Goal: Information Seeking & Learning: Learn about a topic

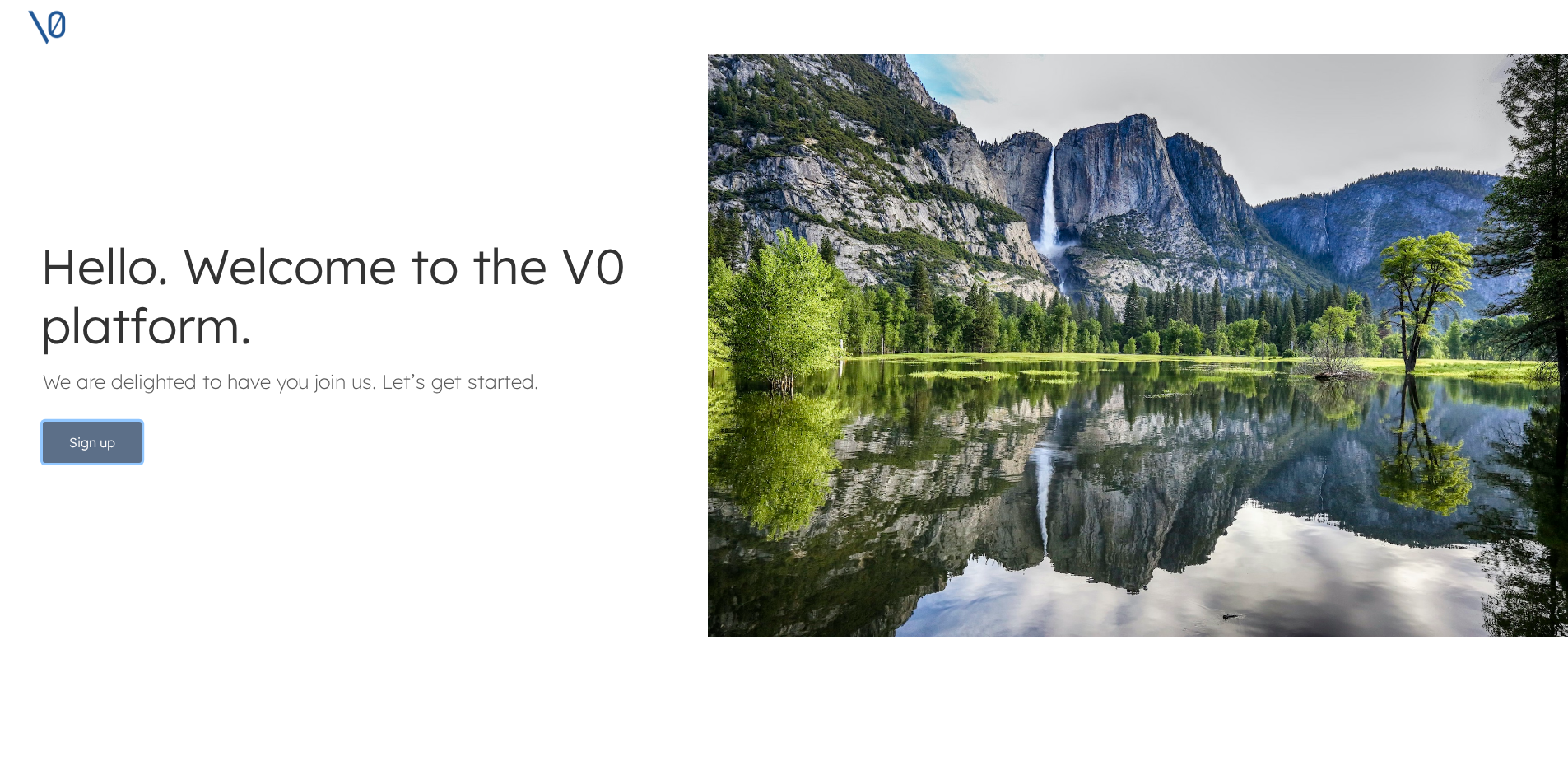
click at [114, 444] on button "Sign up" at bounding box center [91, 442] width 98 height 41
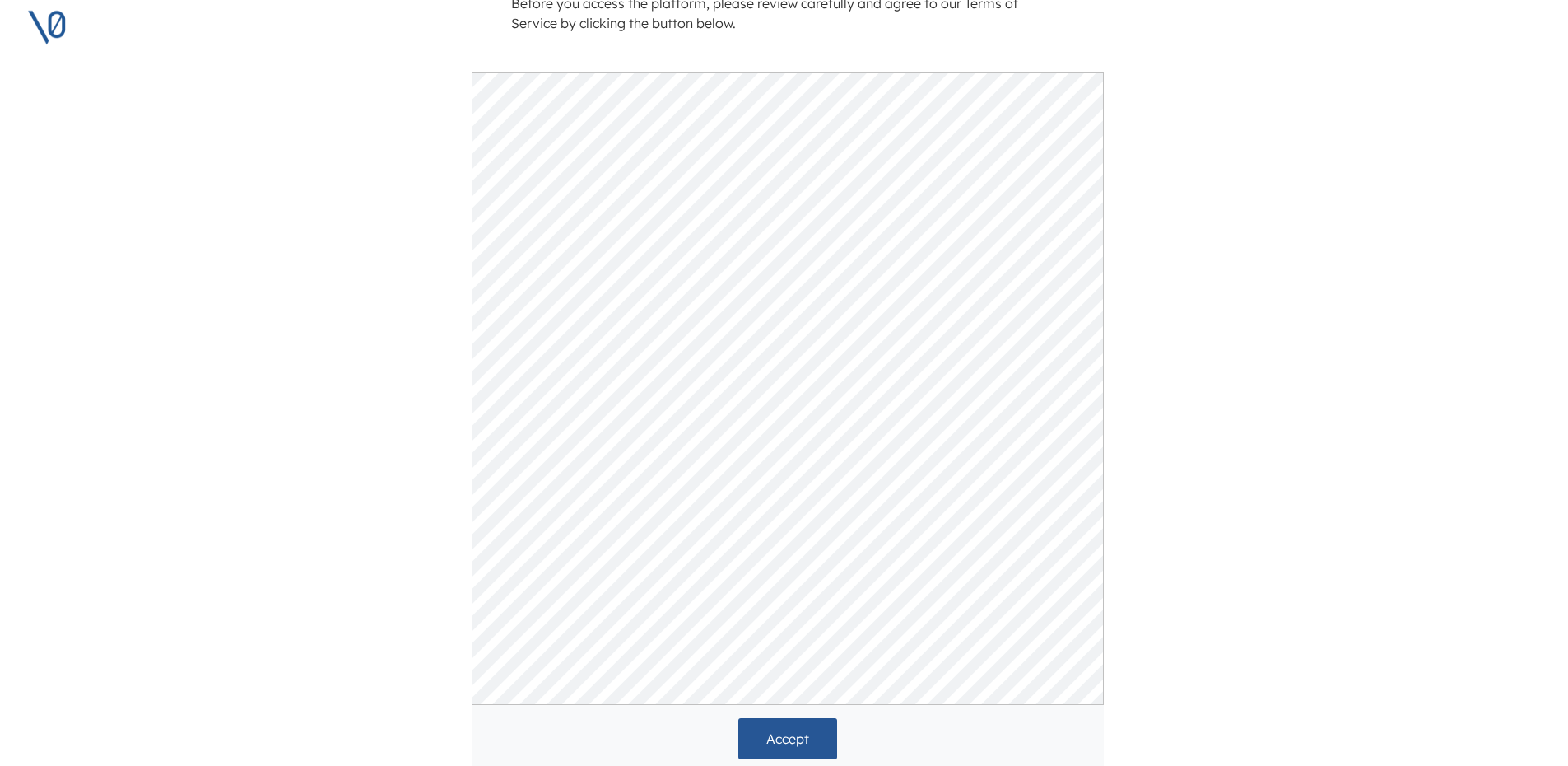
scroll to position [213, 0]
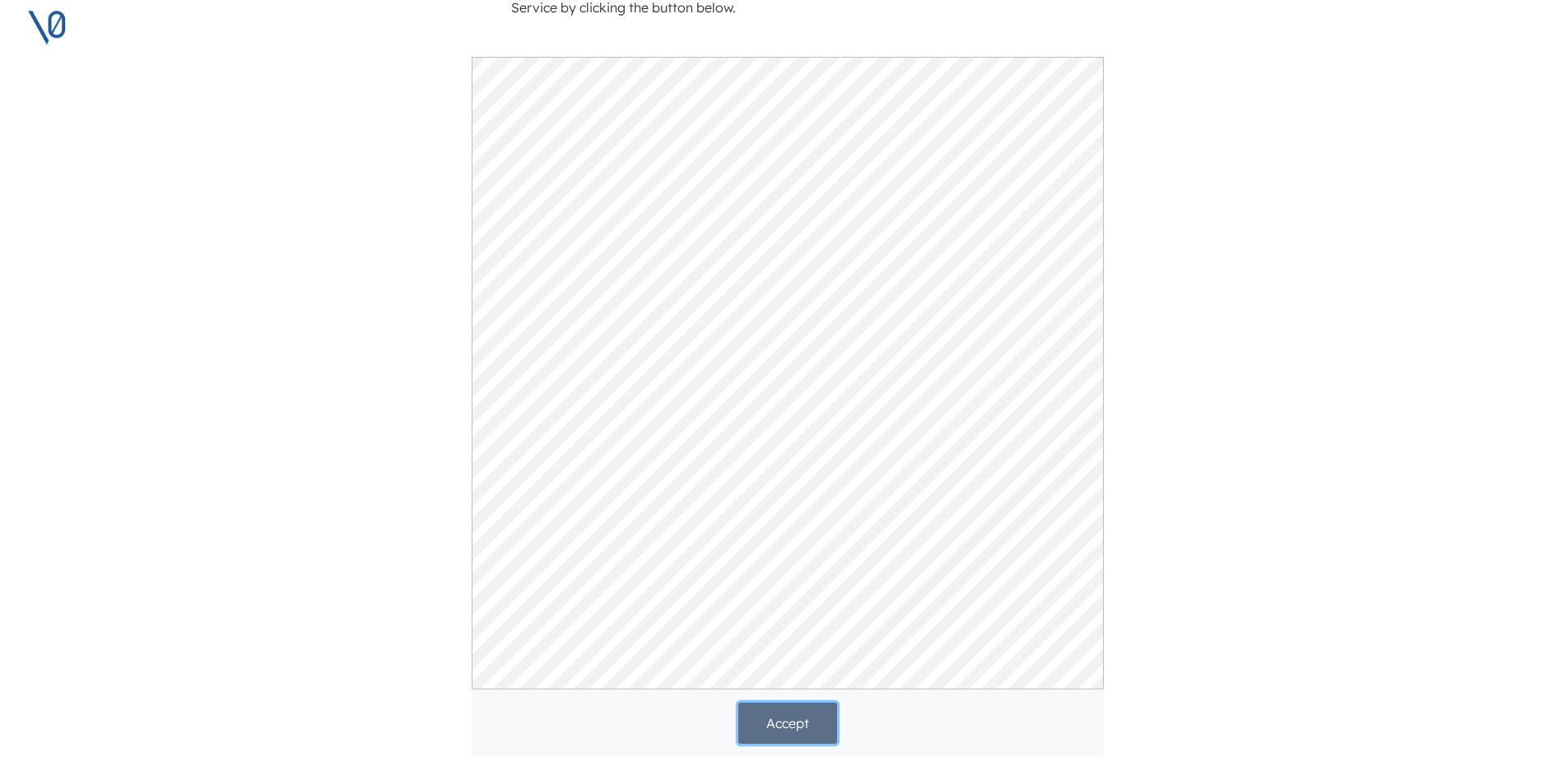
click at [787, 702] on button "Accept" at bounding box center [787, 722] width 98 height 41
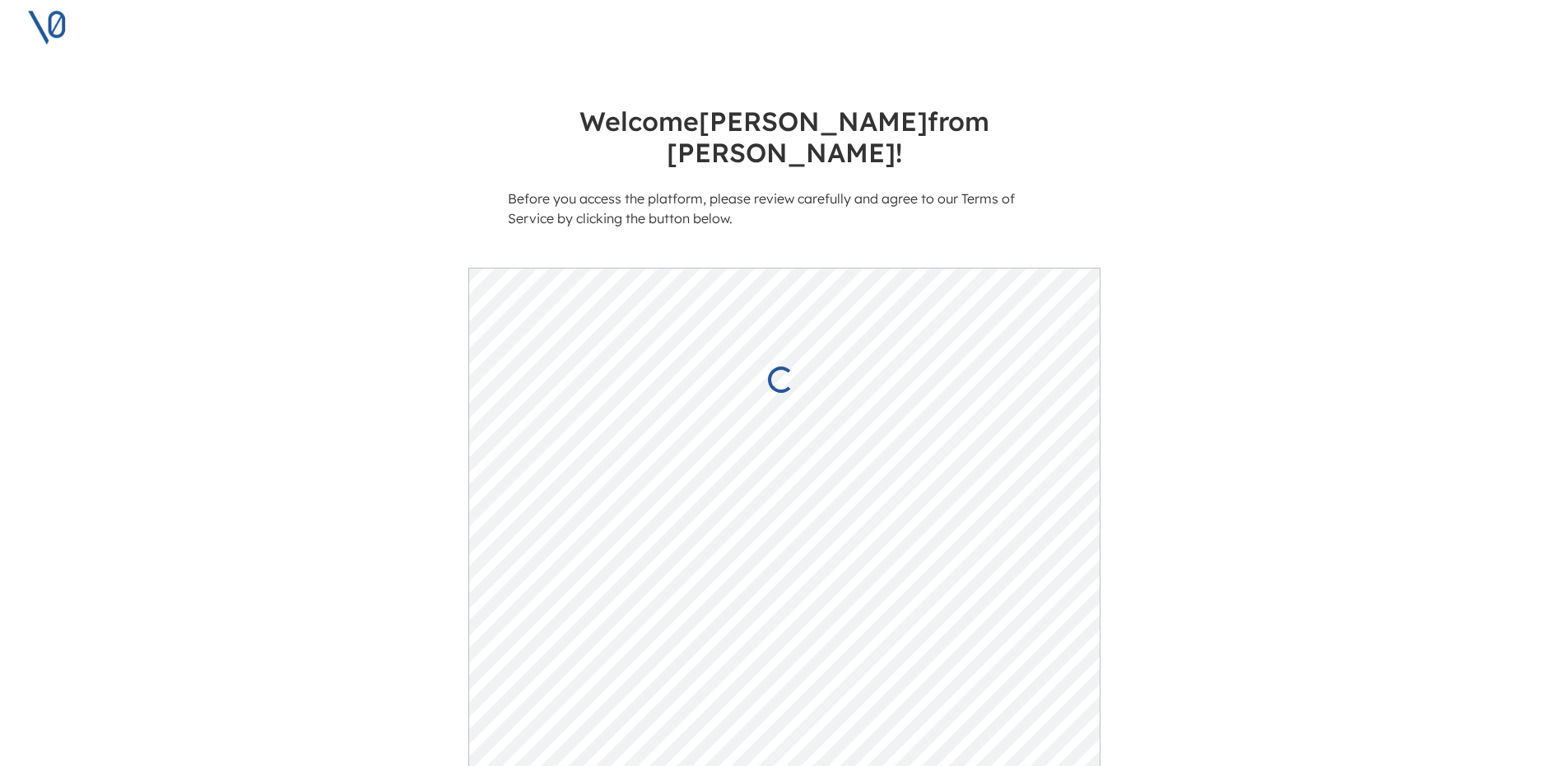
scroll to position [0, 3]
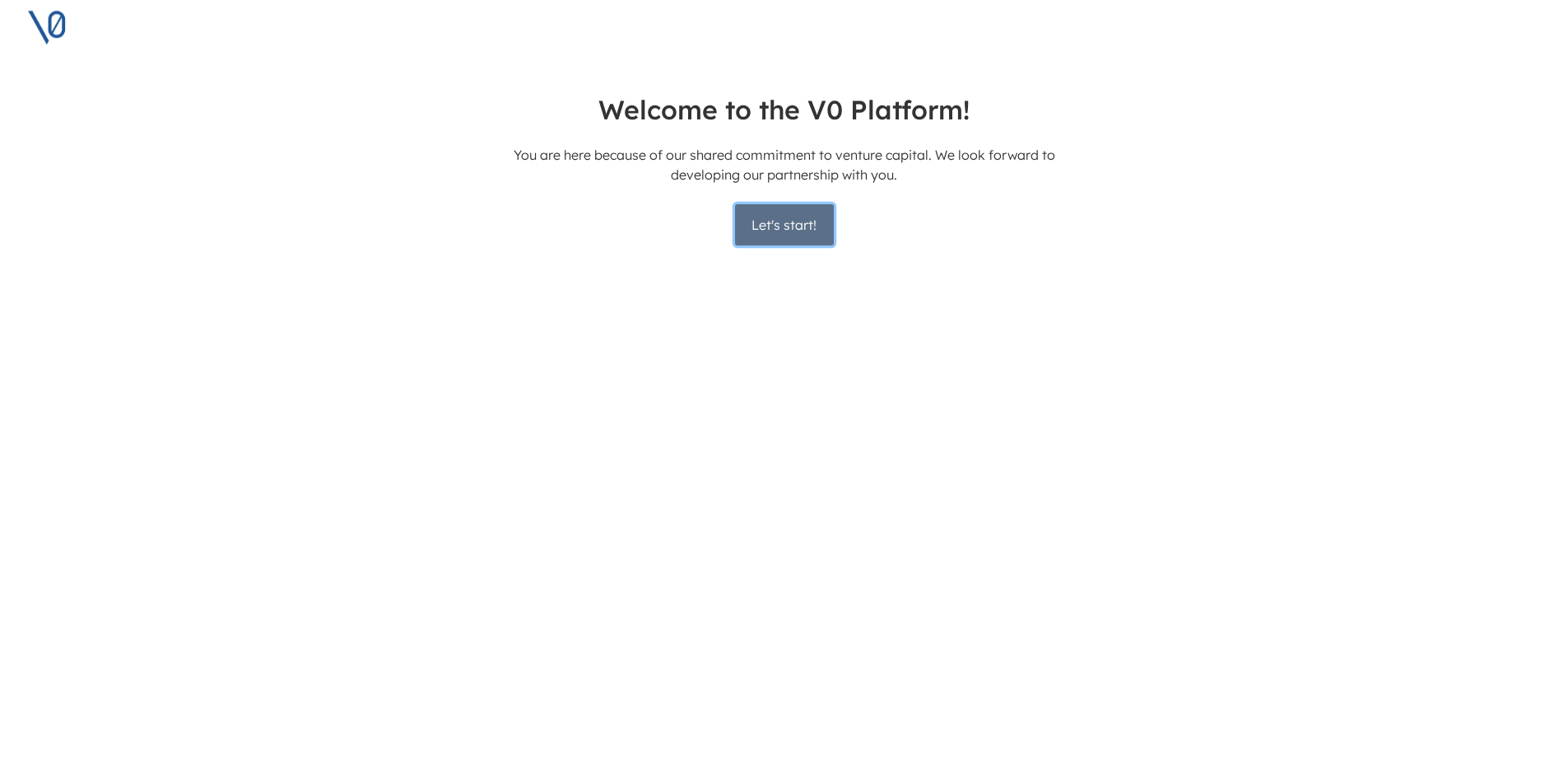
click at [787, 231] on button "Let's start!" at bounding box center [784, 224] width 98 height 41
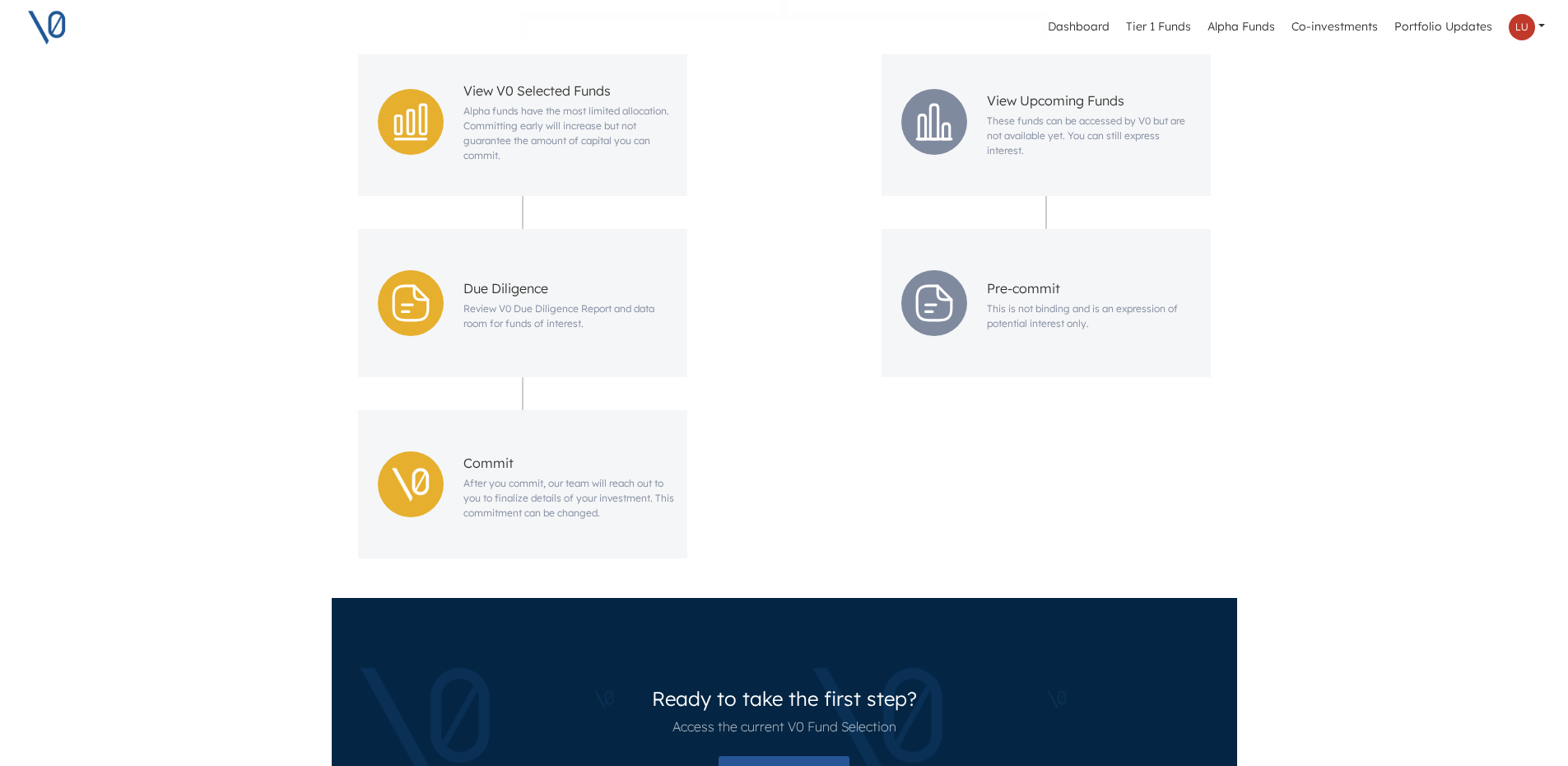
scroll to position [797, 0]
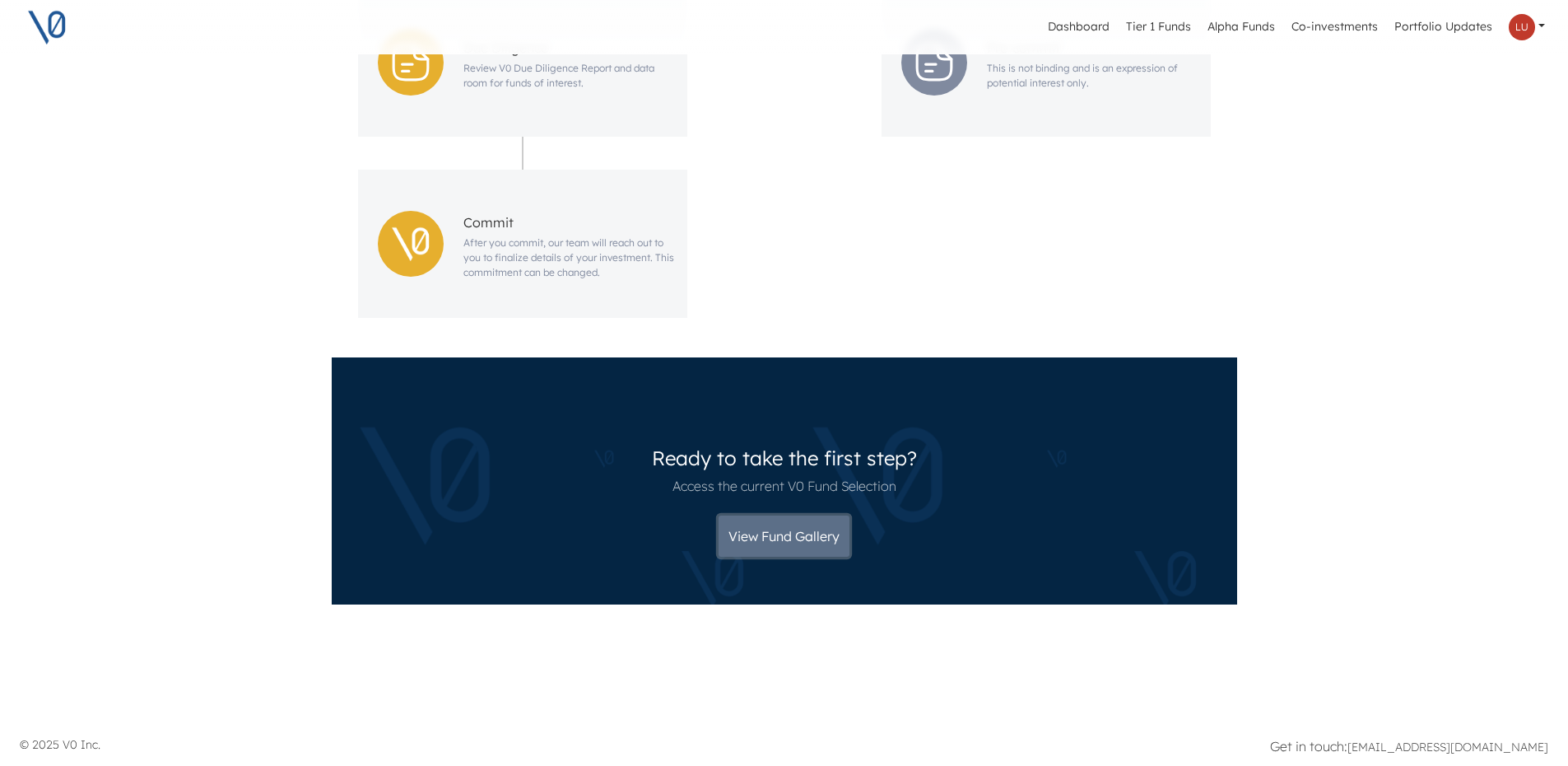
click at [785, 539] on button "View Fund Gallery" at bounding box center [784, 535] width 131 height 41
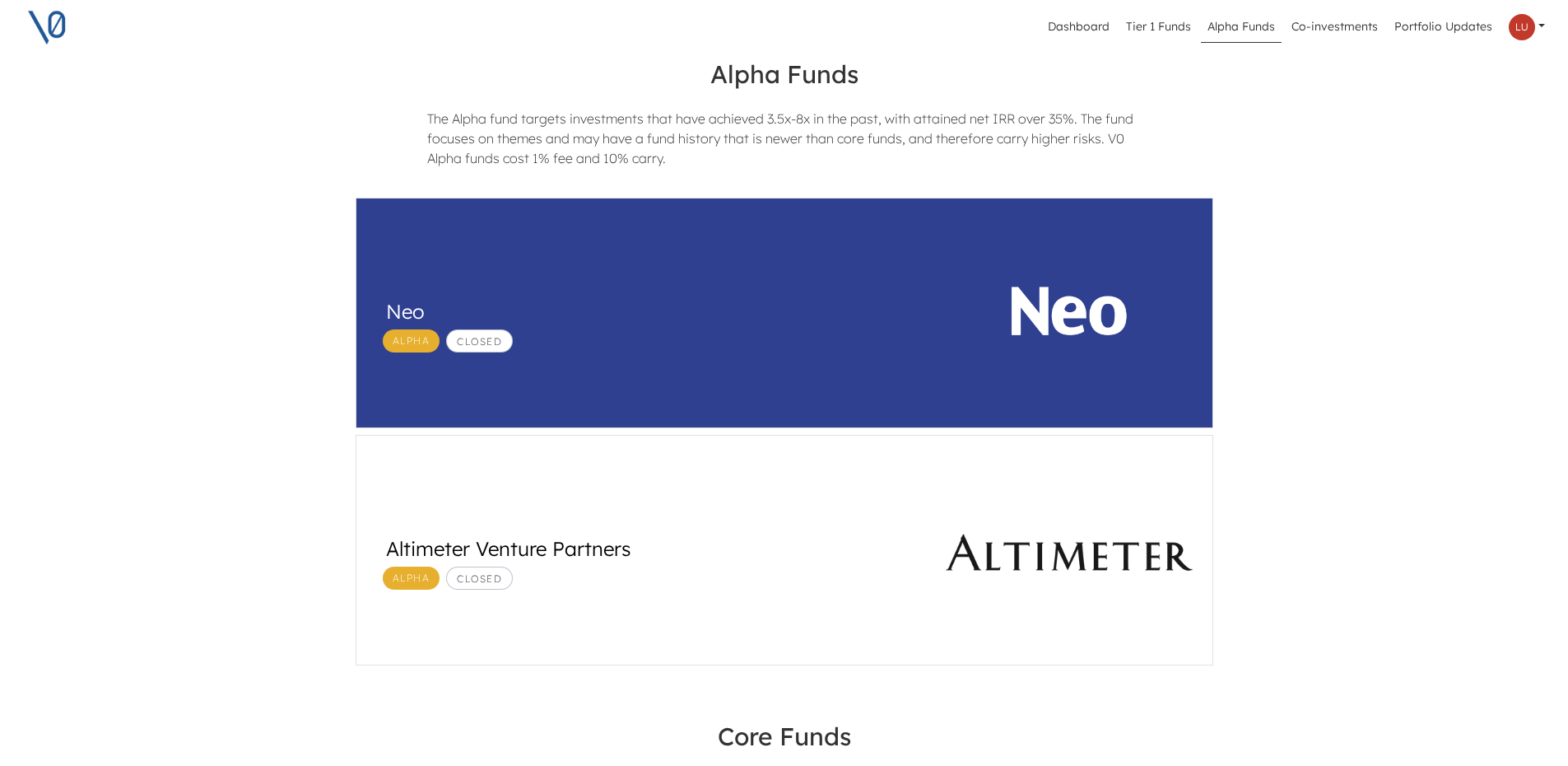
scroll to position [494, 0]
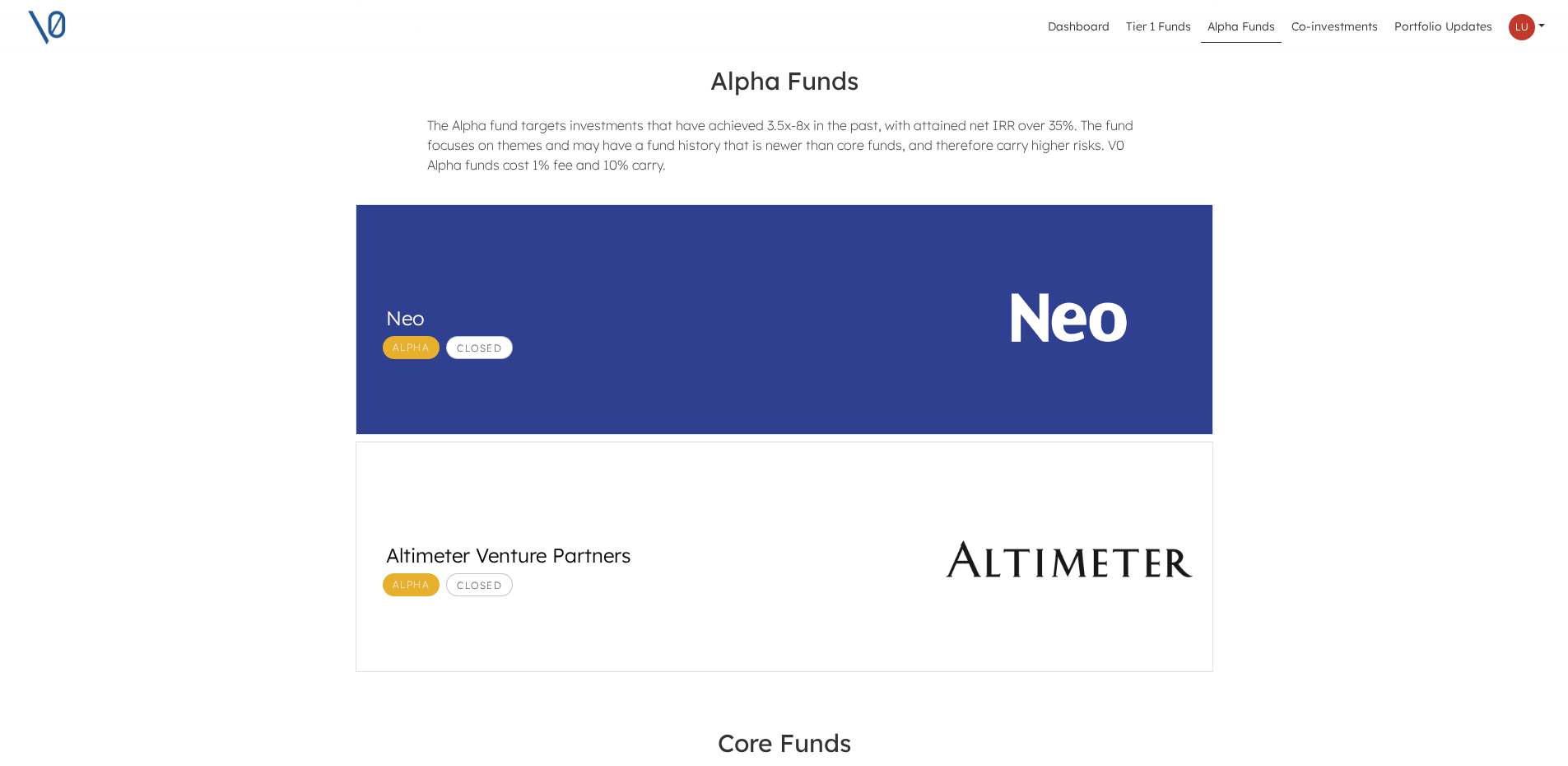
click at [838, 290] on div "Neo Alpha Closed" at bounding box center [651, 322] width 531 height 77
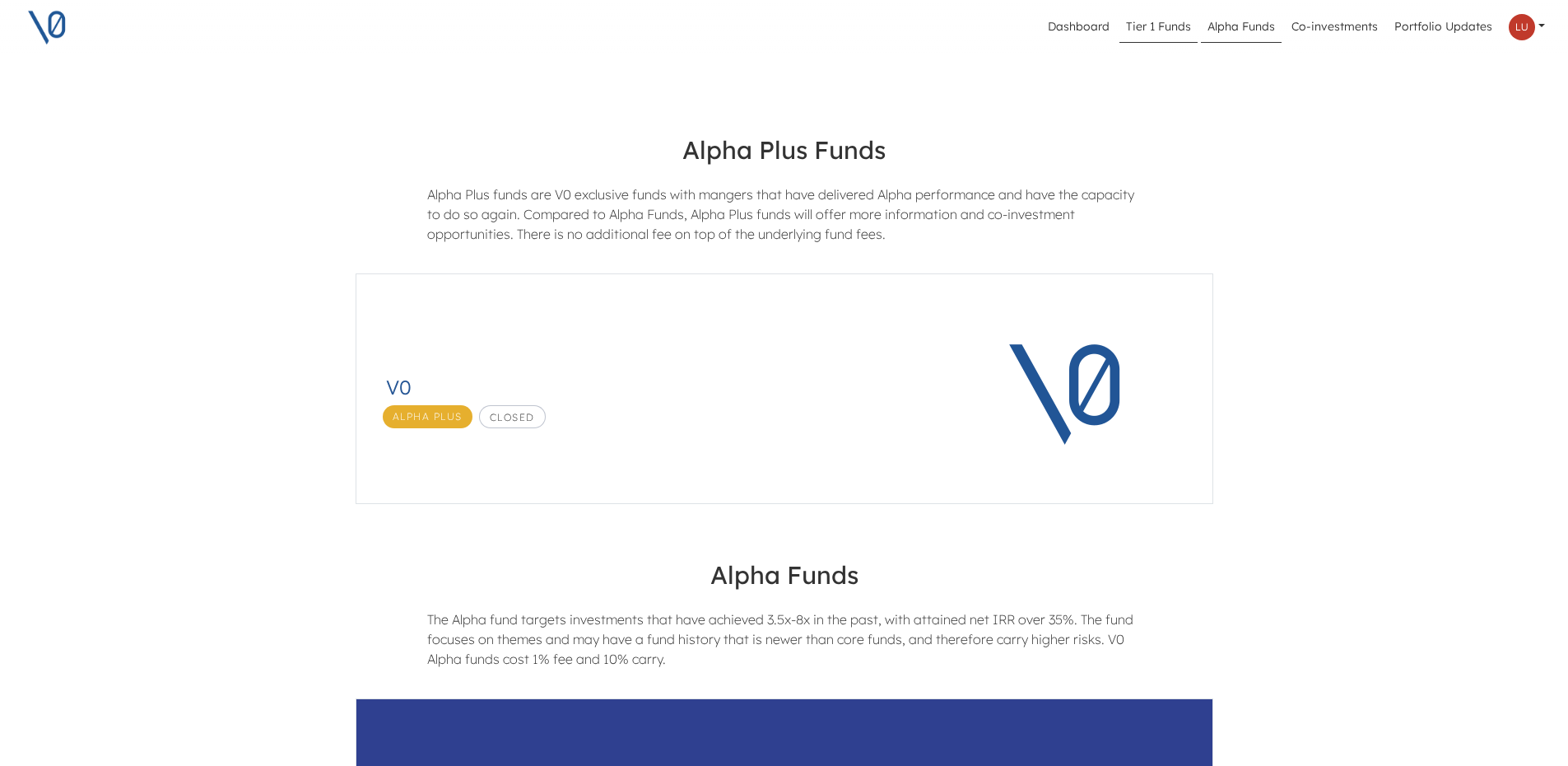
click at [1158, 25] on link "Tier 1 Funds" at bounding box center [1159, 27] width 78 height 31
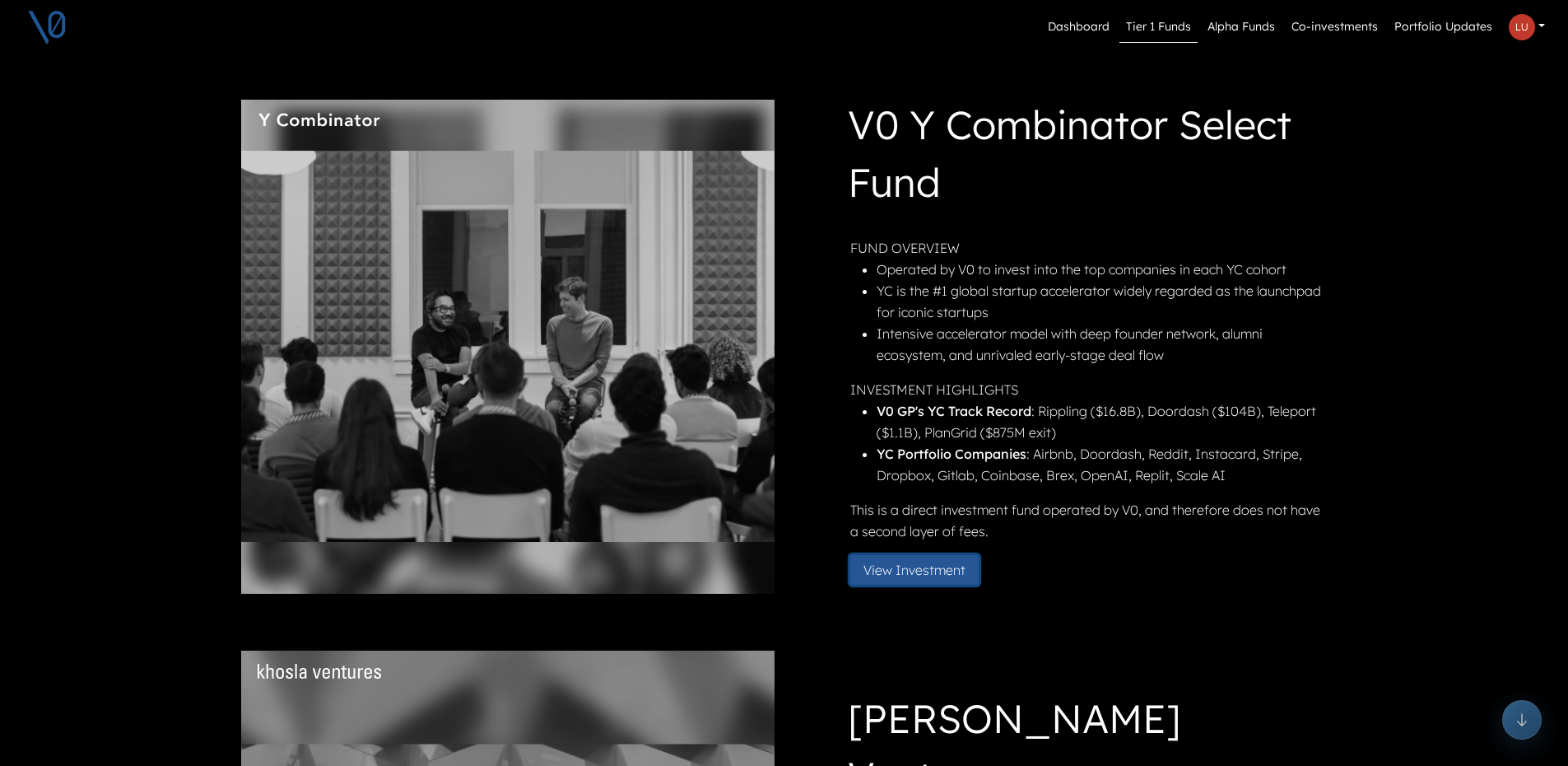
click at [912, 569] on button "View Investment" at bounding box center [914, 570] width 128 height 30
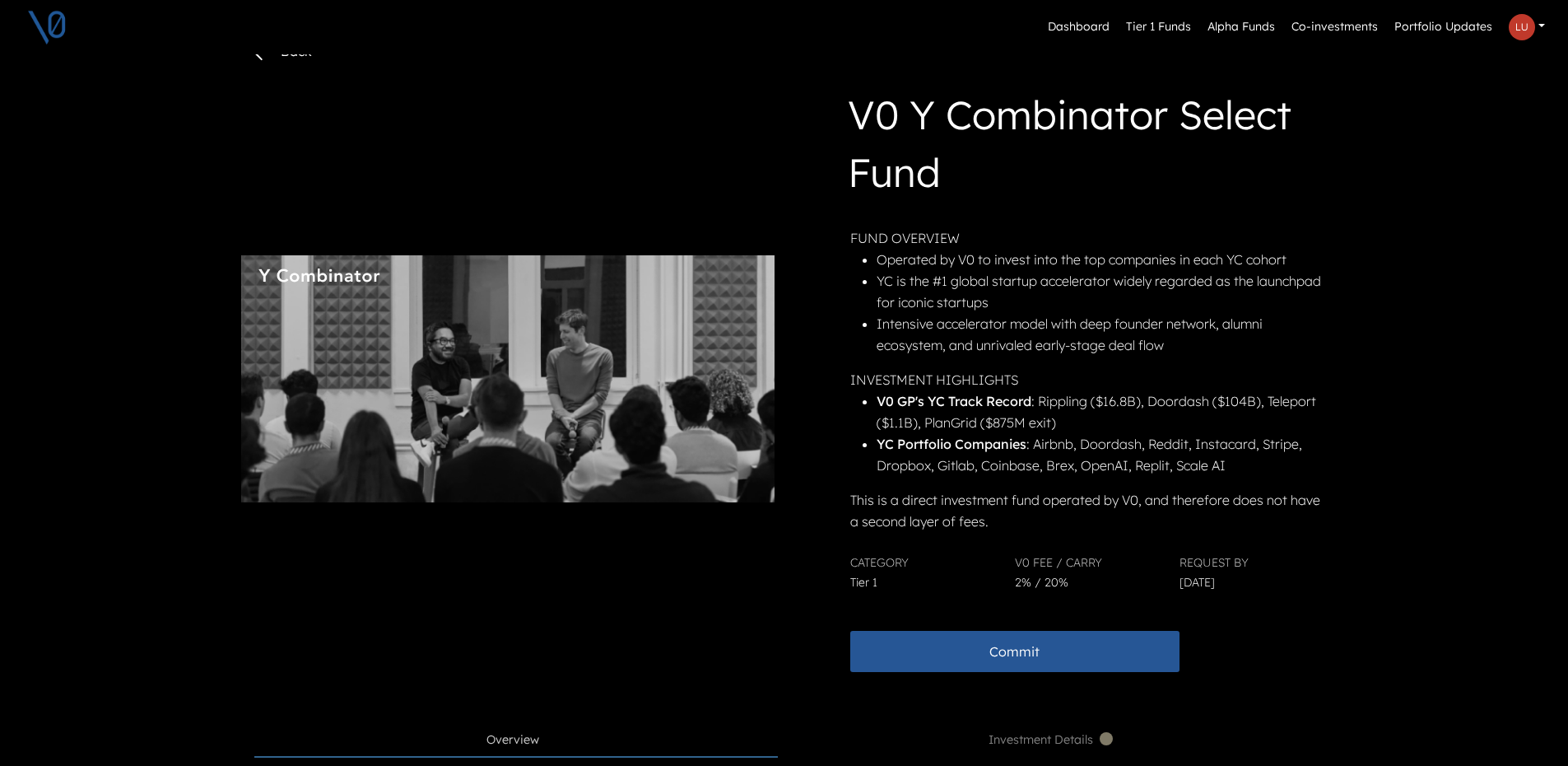
scroll to position [329, 0]
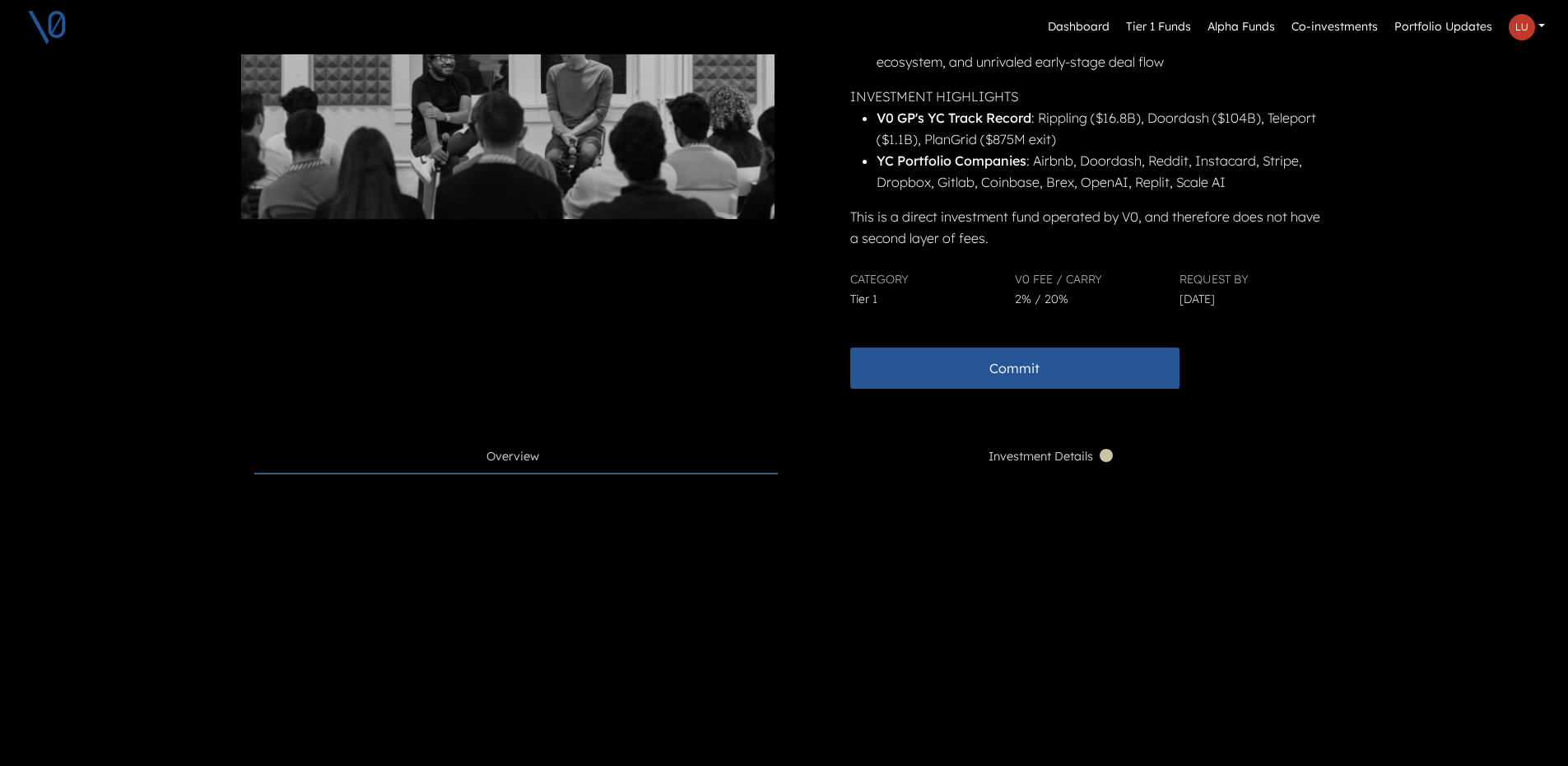
click at [1090, 455] on span "Investment Details" at bounding box center [1052, 457] width 127 height 18
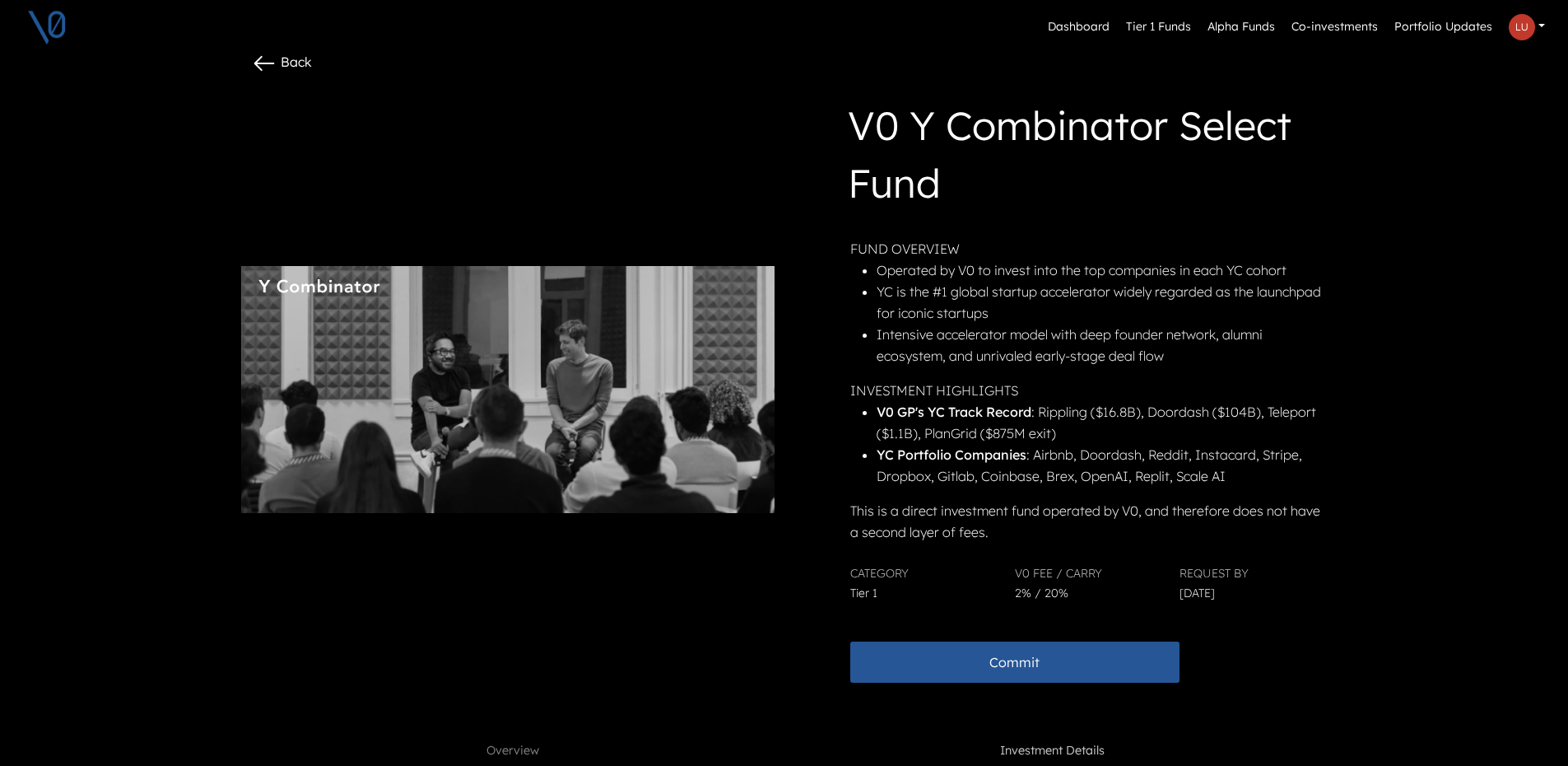
scroll to position [0, 0]
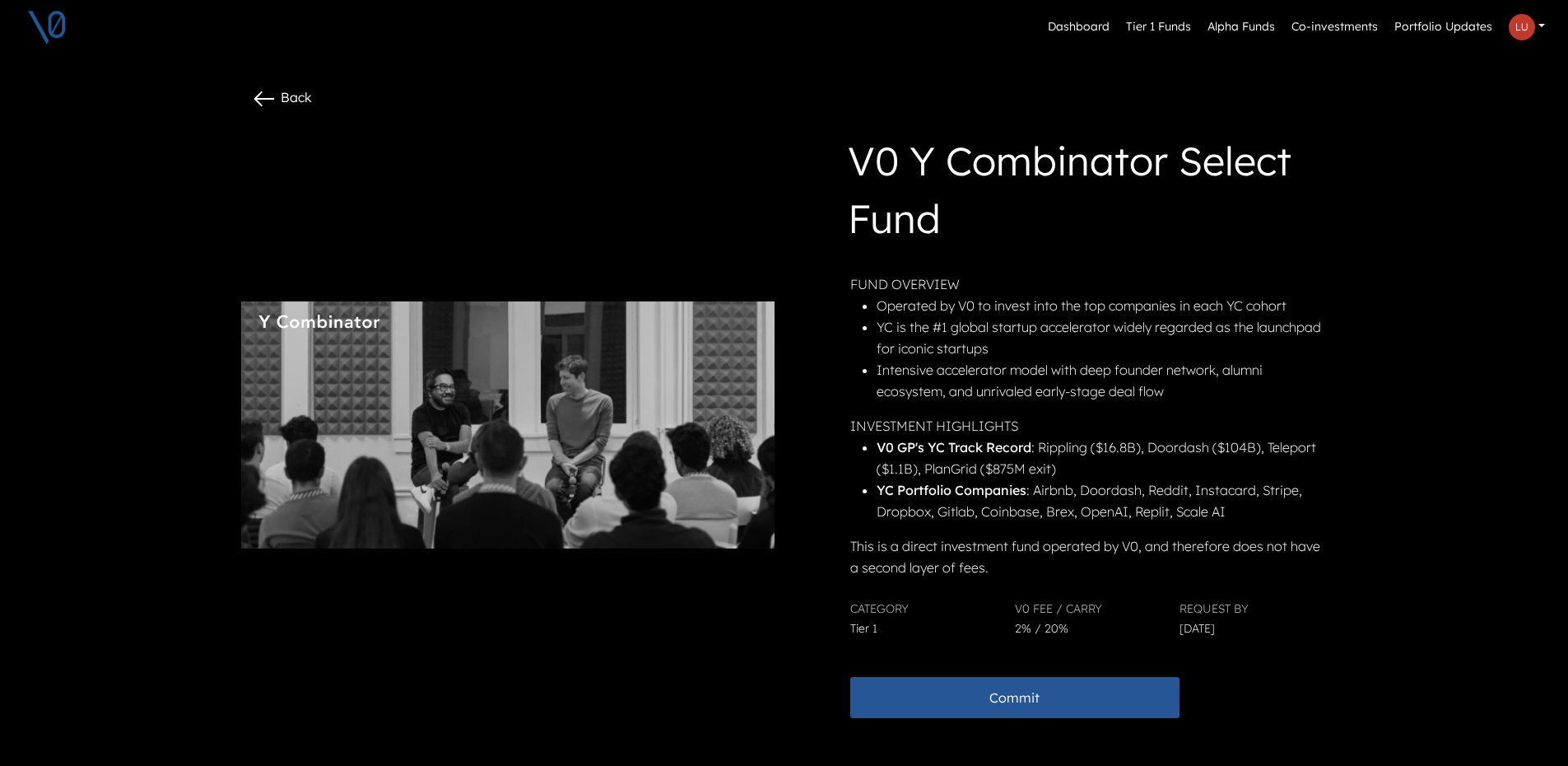
click at [267, 97] on icon at bounding box center [264, 98] width 26 height 26
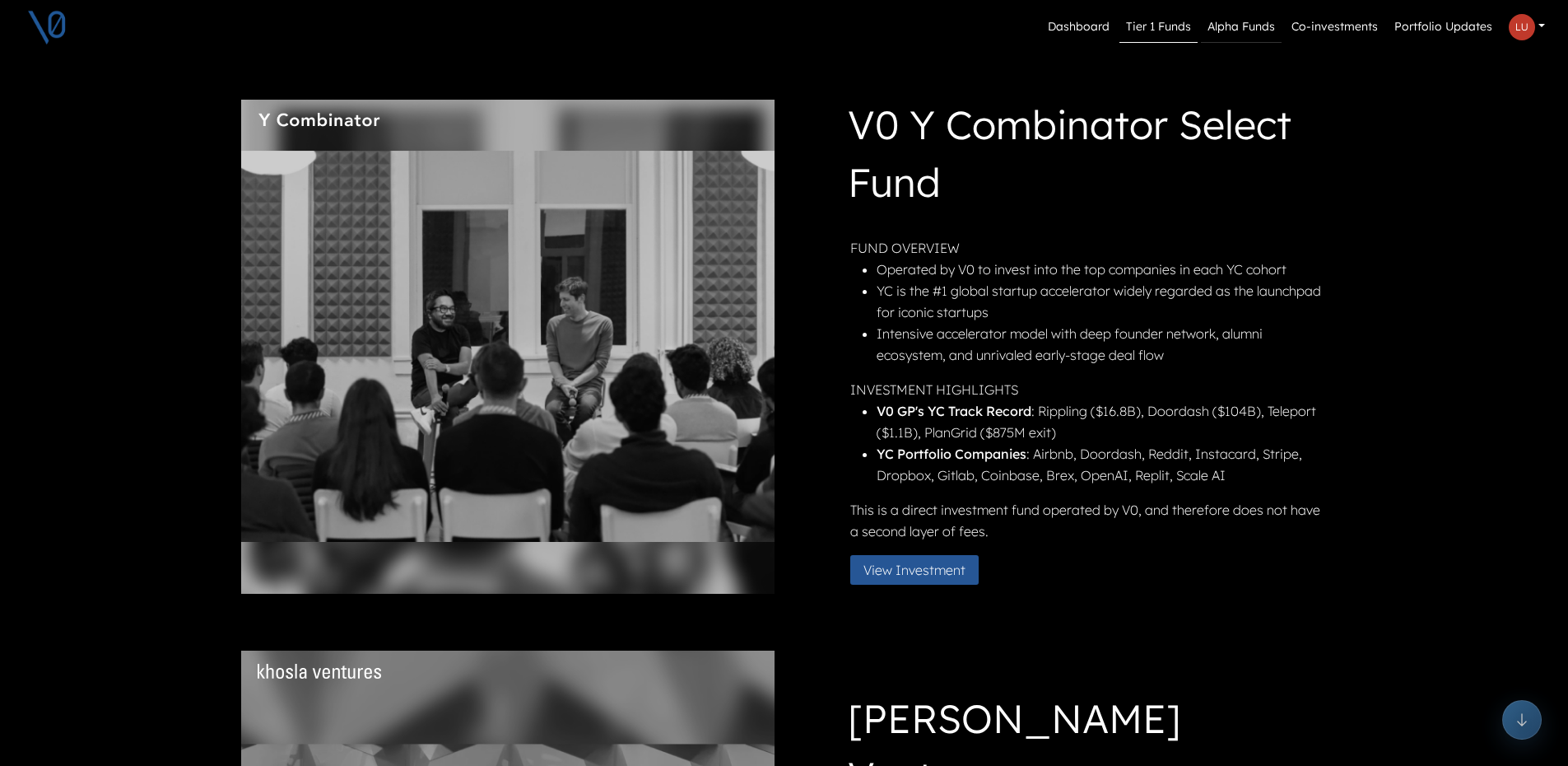
click at [1230, 23] on link "Alpha Funds" at bounding box center [1240, 27] width 81 height 31
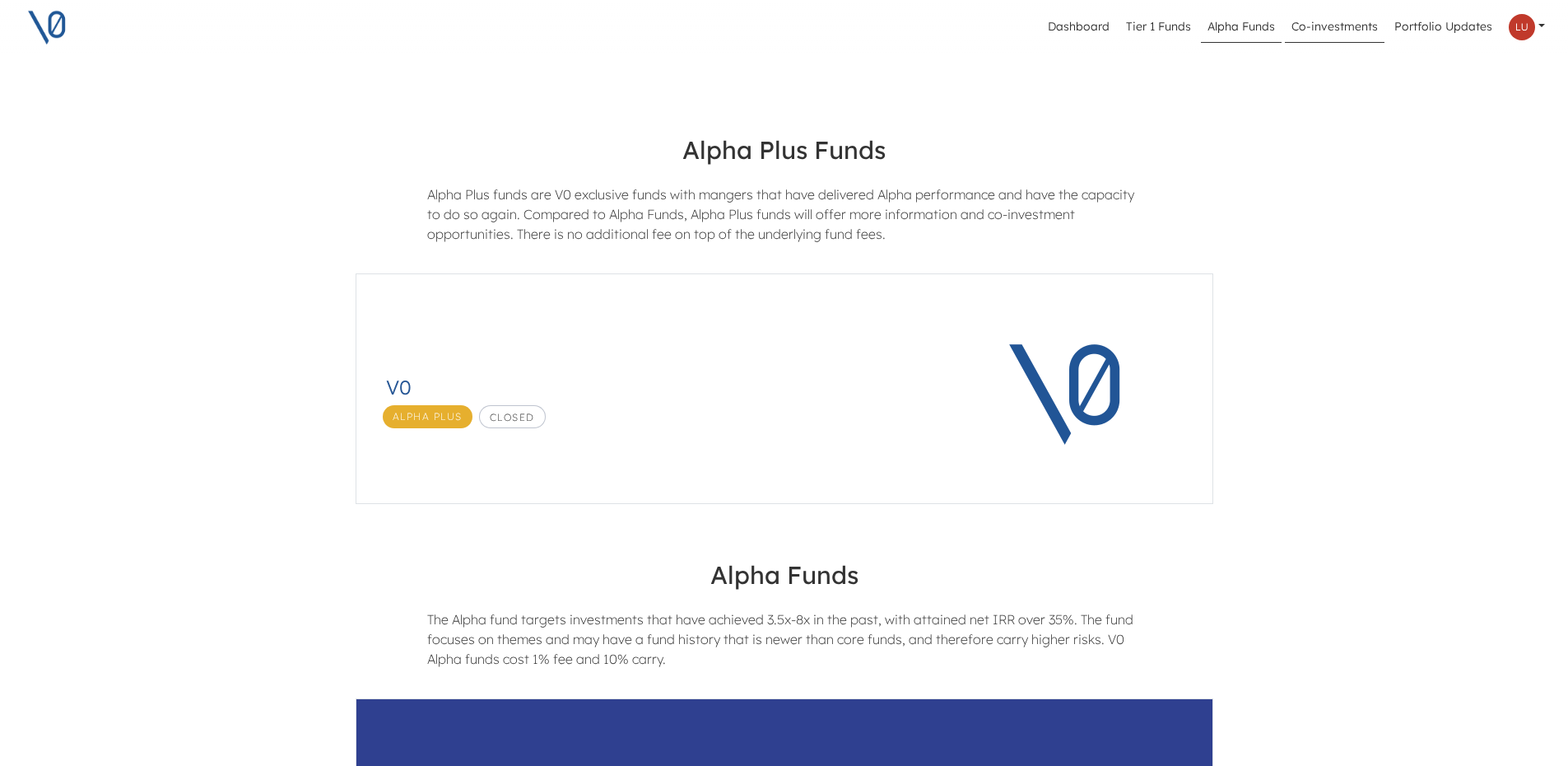
click at [1313, 22] on link "Co-investments" at bounding box center [1335, 27] width 99 height 31
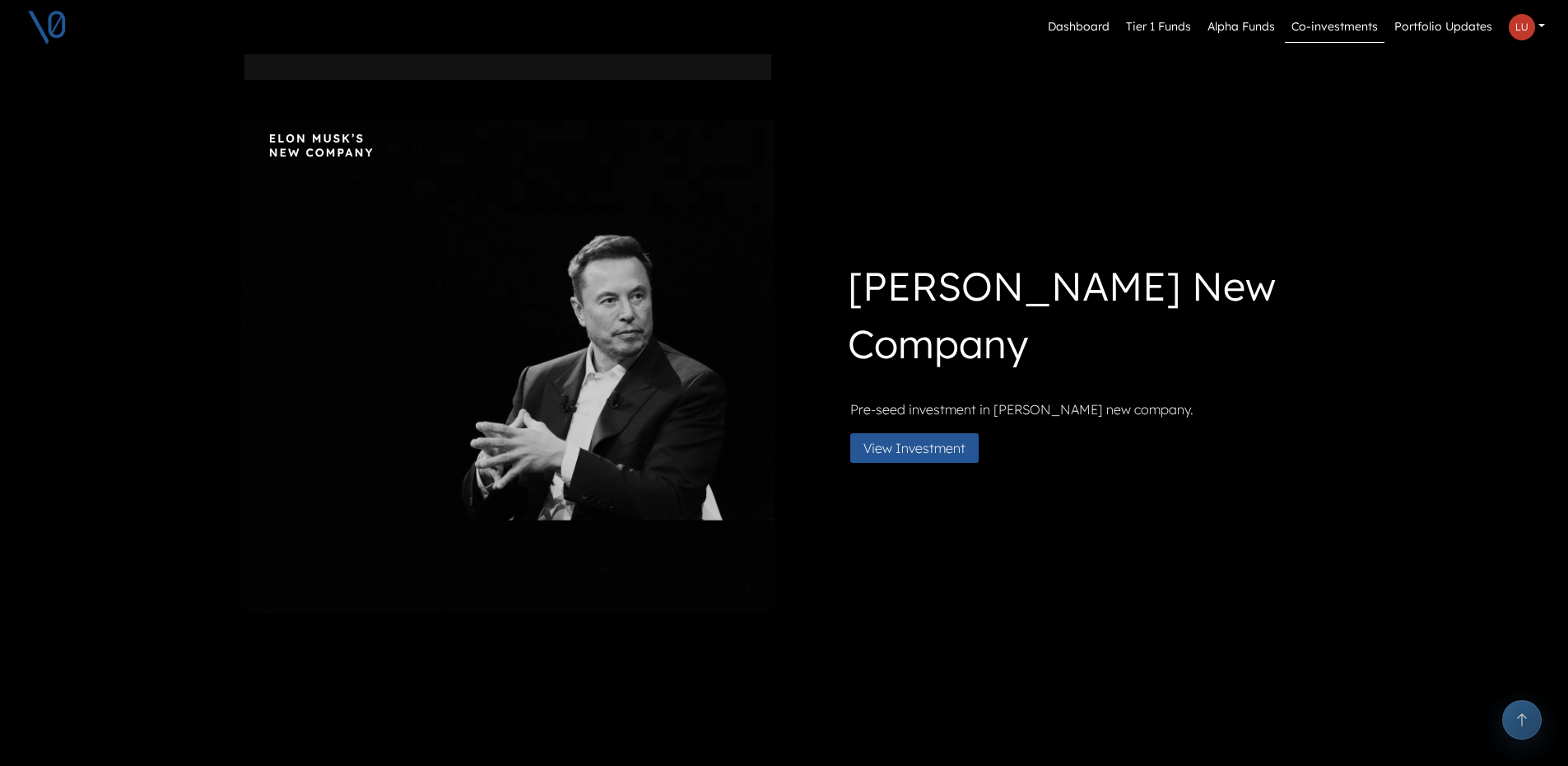
scroll to position [1105, 0]
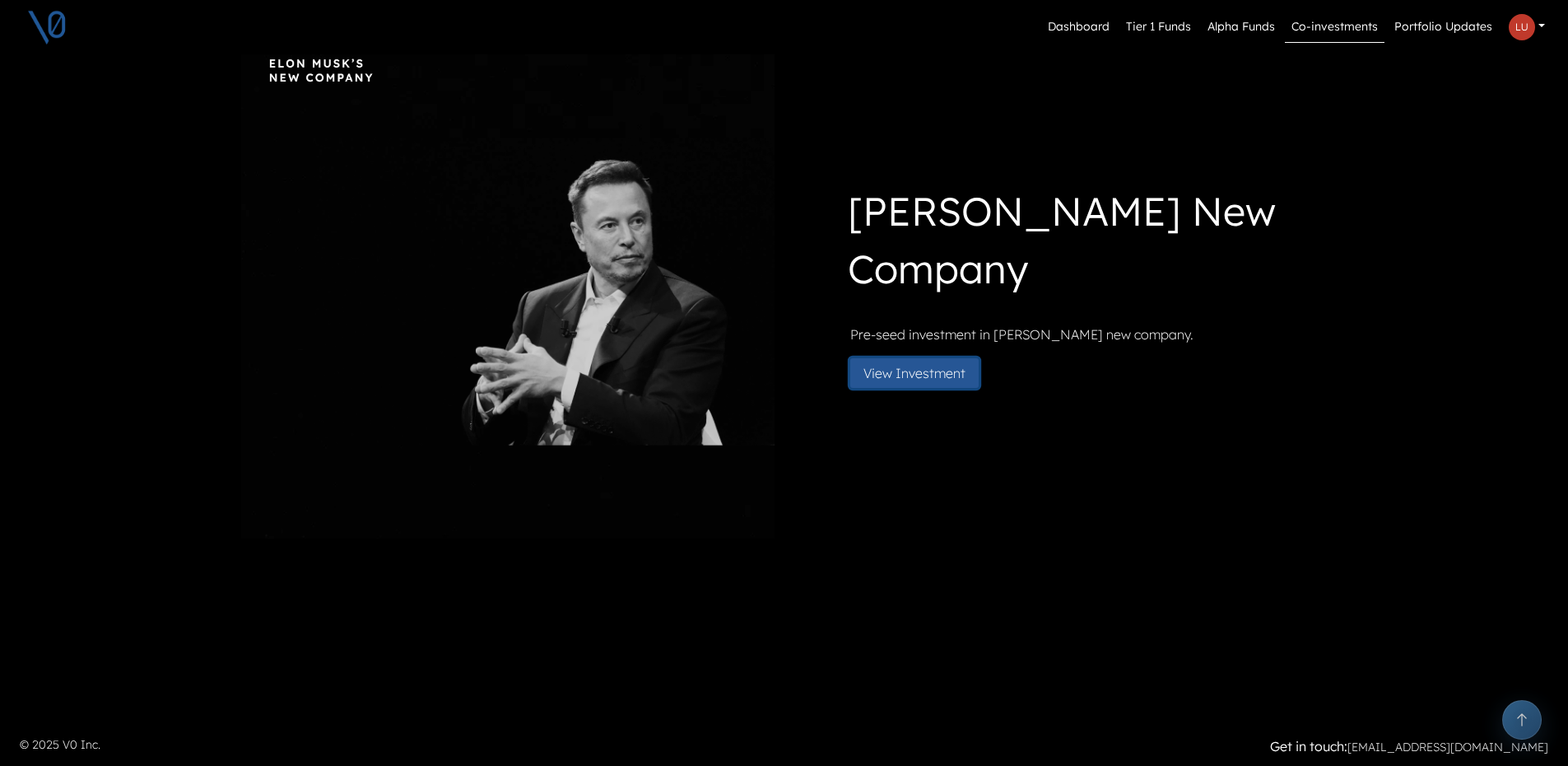
click at [904, 378] on button "View Investment" at bounding box center [914, 373] width 128 height 30
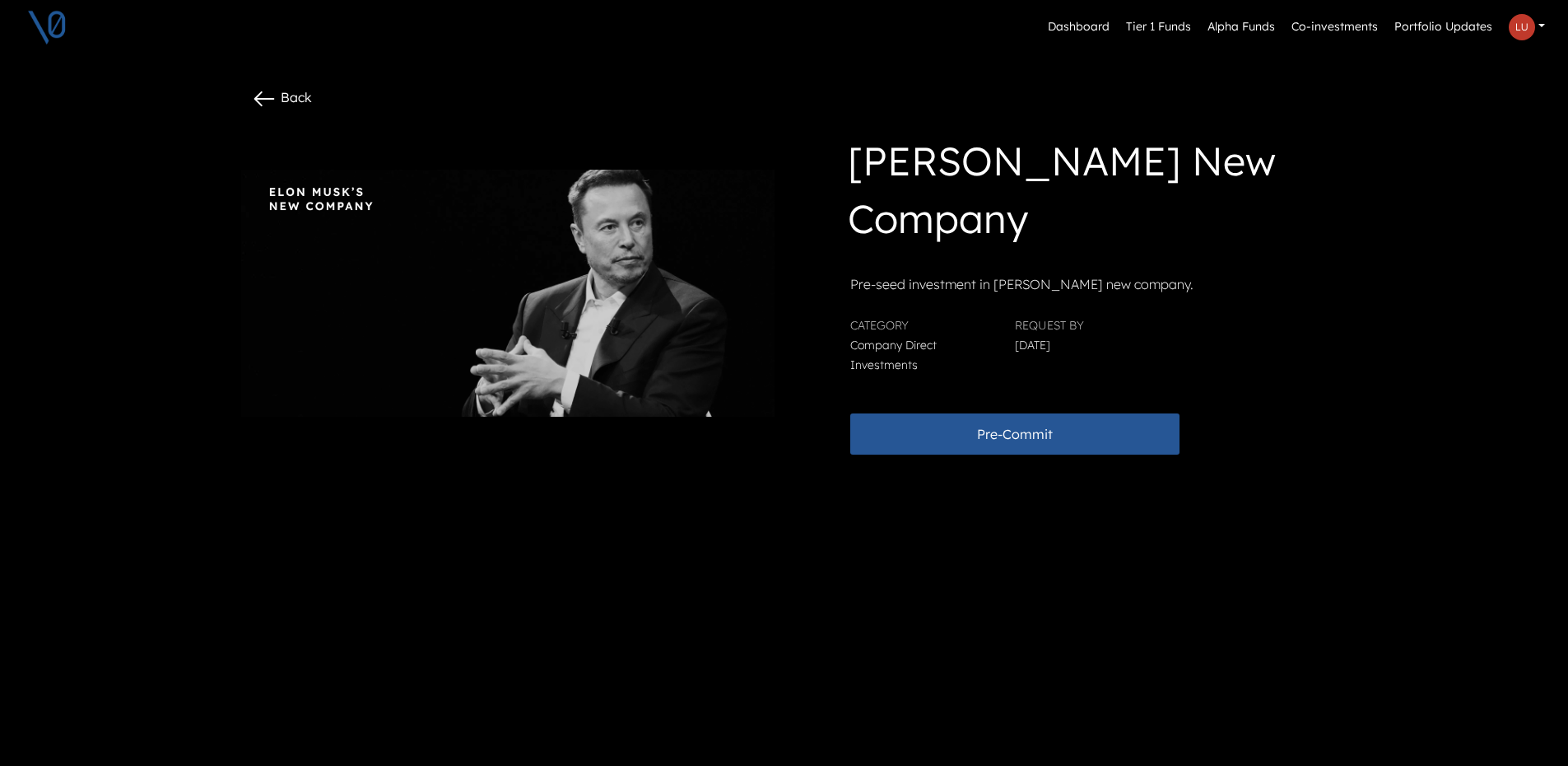
click at [273, 100] on icon at bounding box center [264, 98] width 26 height 26
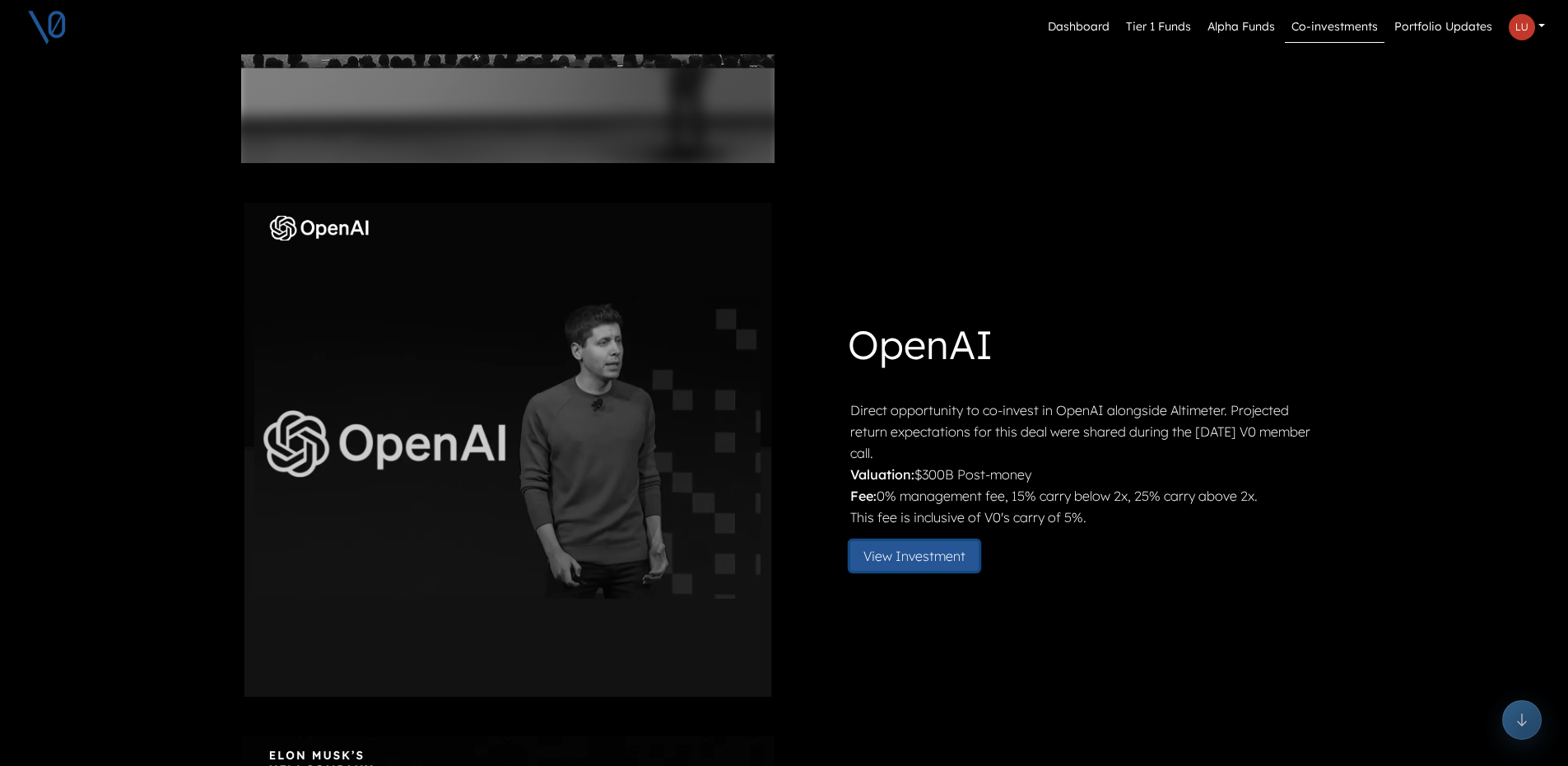
click at [913, 552] on button "View Investment" at bounding box center [914, 556] width 128 height 30
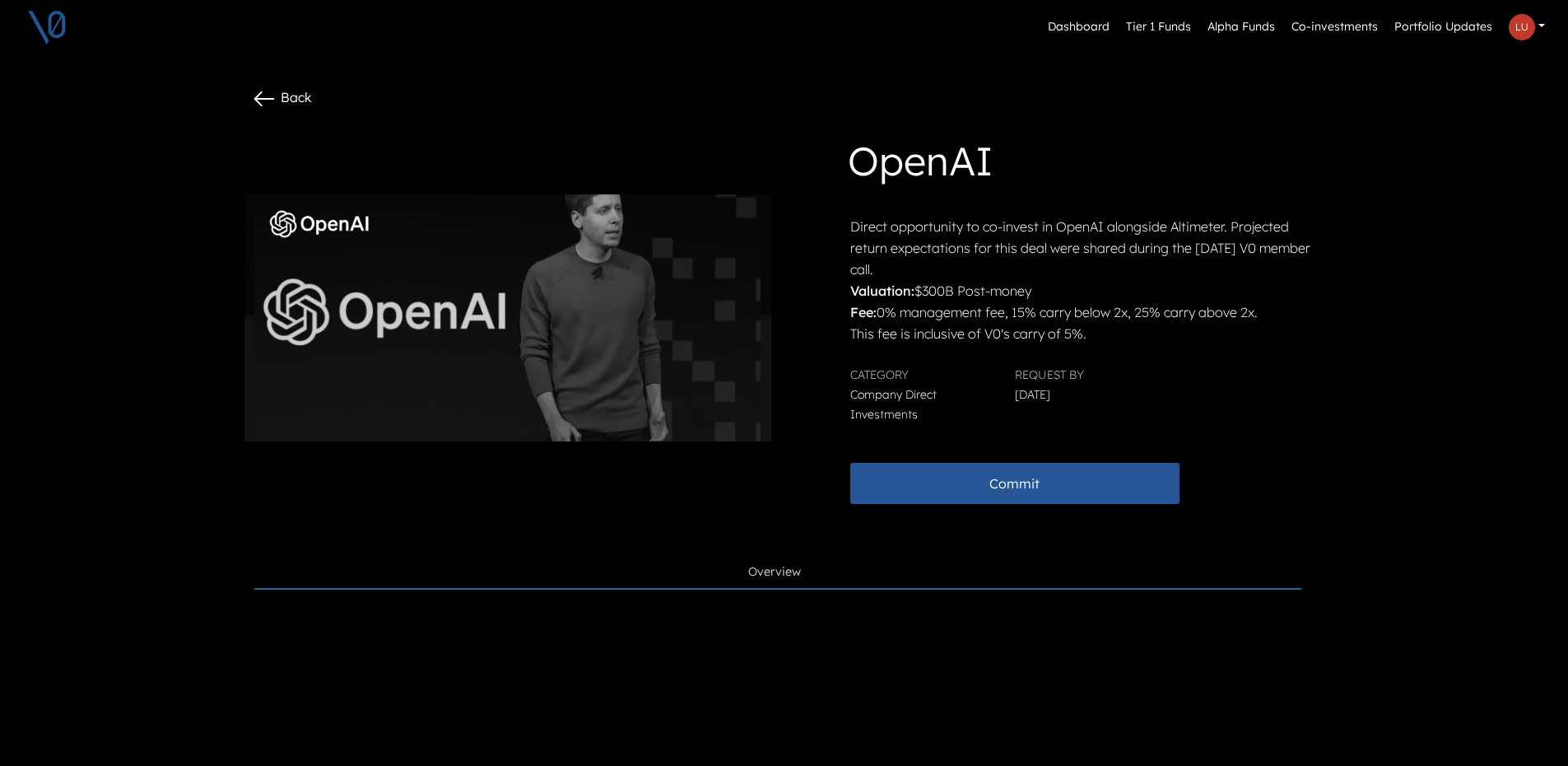
click at [277, 93] on icon at bounding box center [264, 98] width 26 height 26
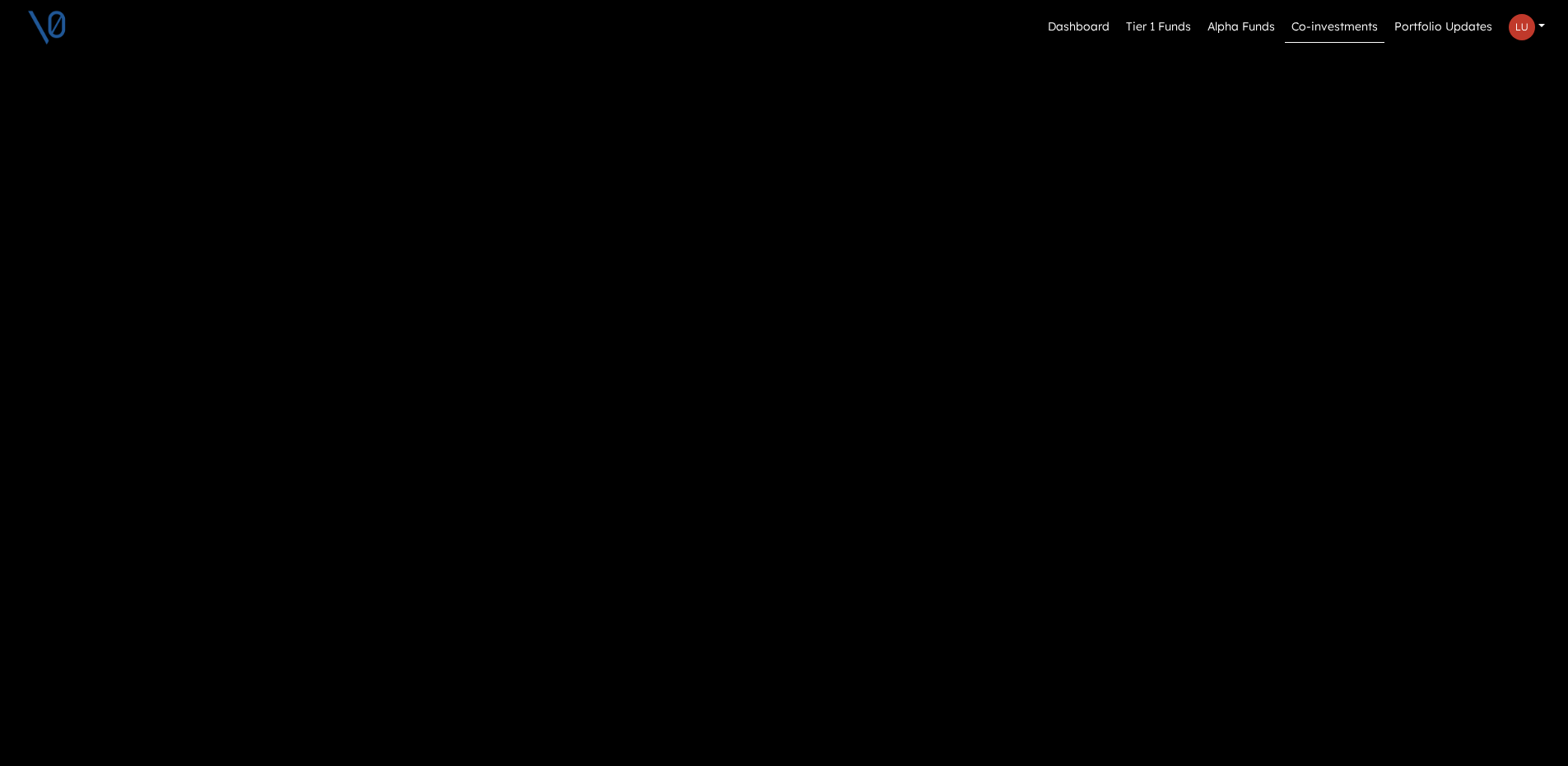
scroll to position [2, 0]
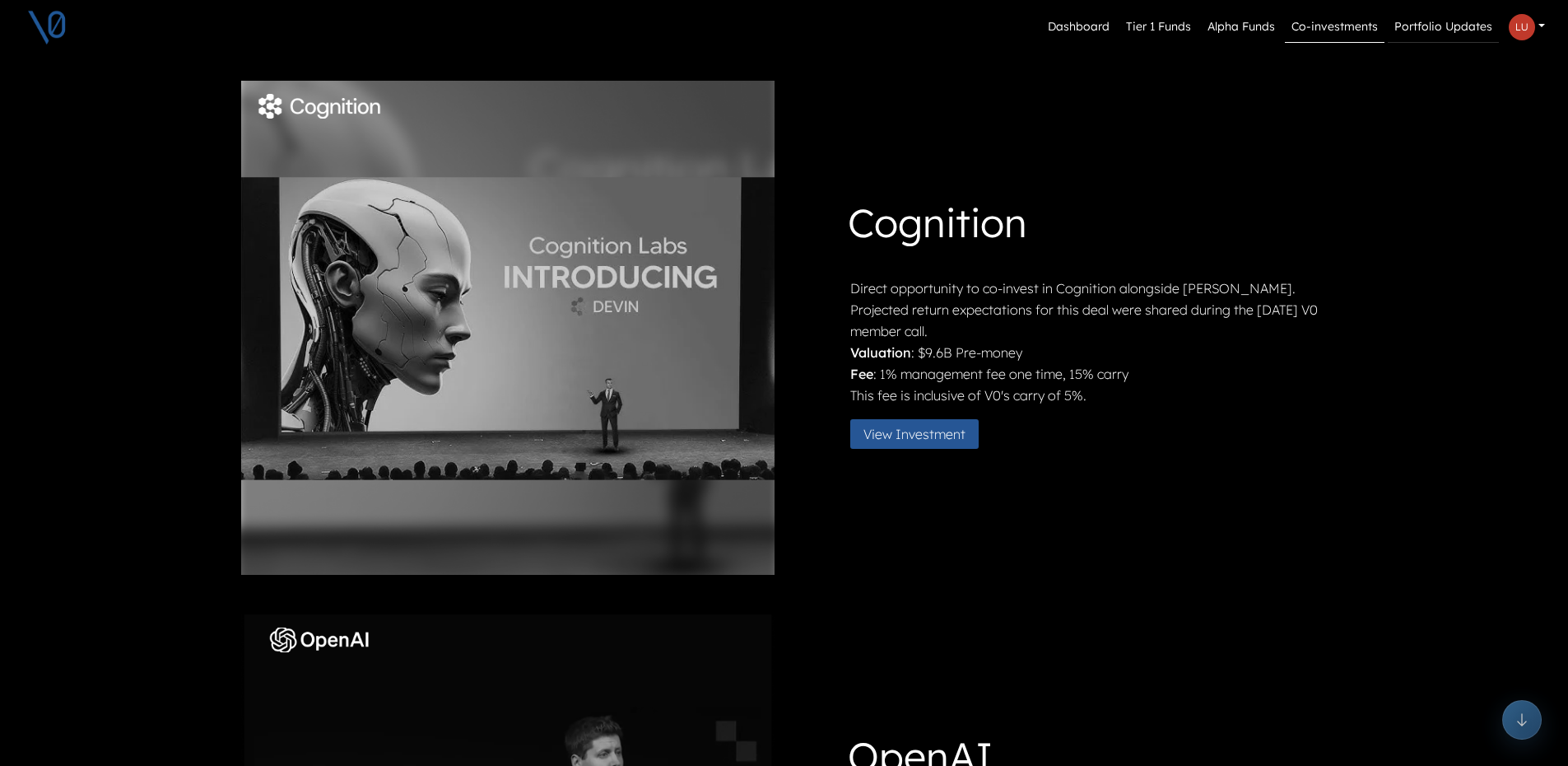
click at [1429, 30] on link "Portfolio Updates" at bounding box center [1443, 27] width 112 height 31
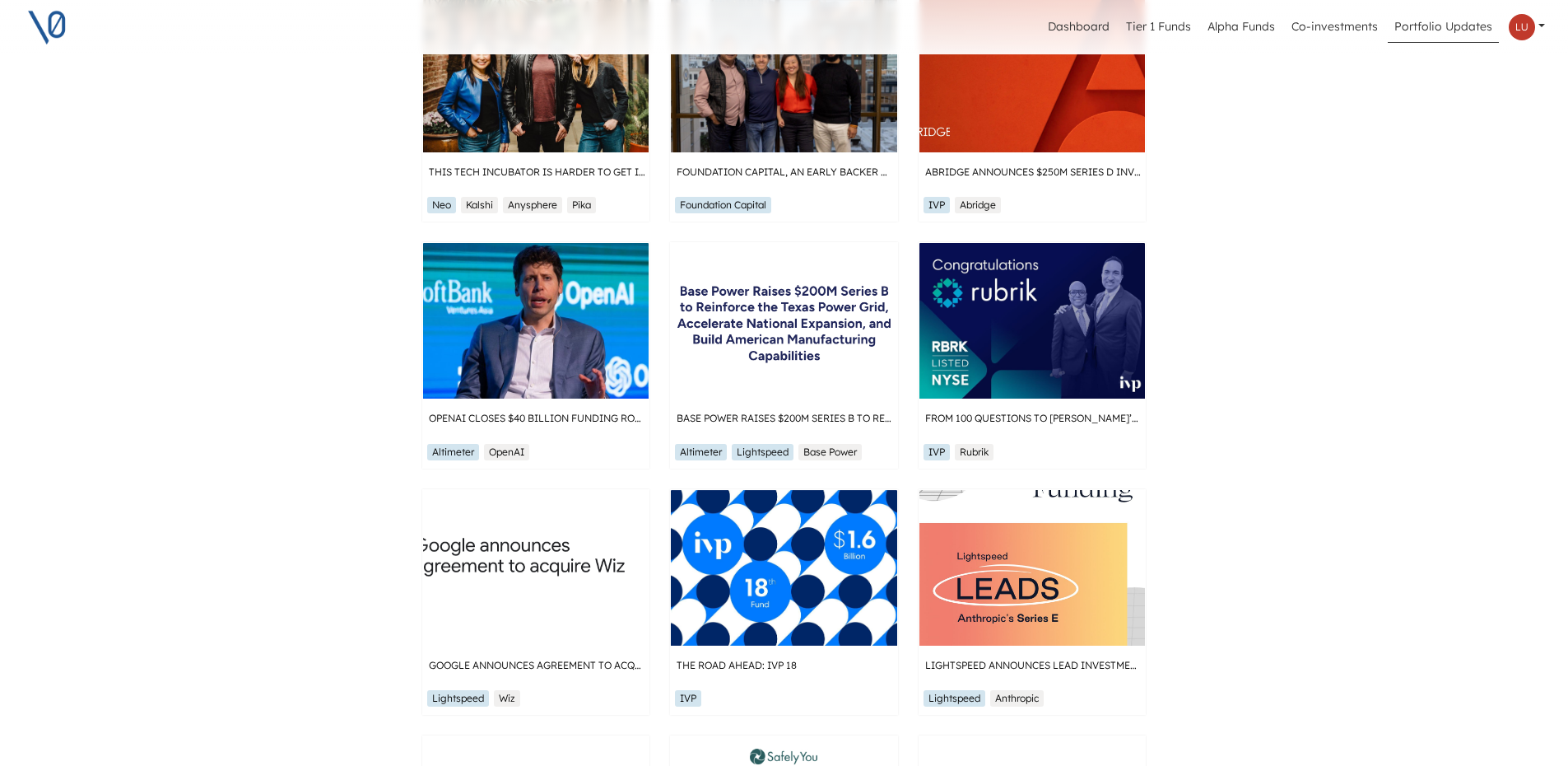
scroll to position [494, 0]
